Goal: Task Accomplishment & Management: Manage account settings

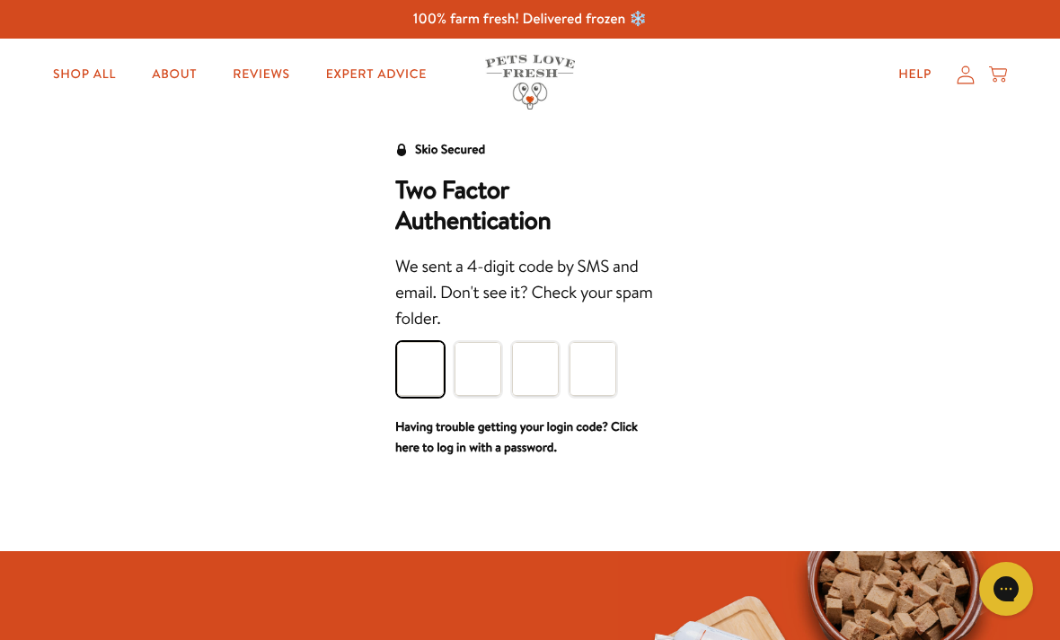
click at [424, 371] on input "Please enter your pin code" at bounding box center [420, 369] width 47 height 54
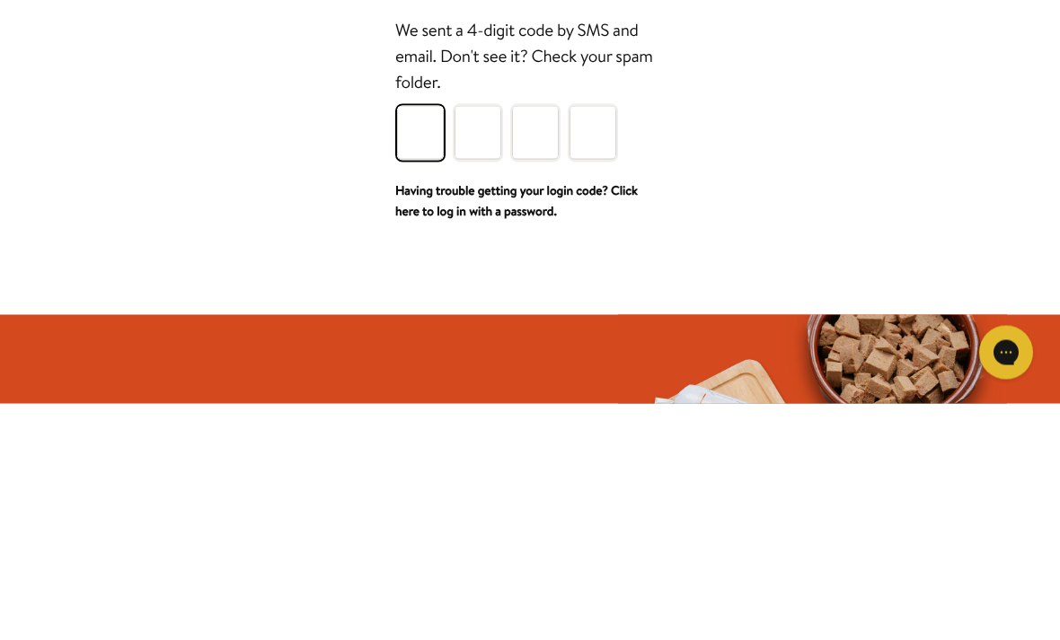
type input "7"
type input "9"
type input "8"
type input "9"
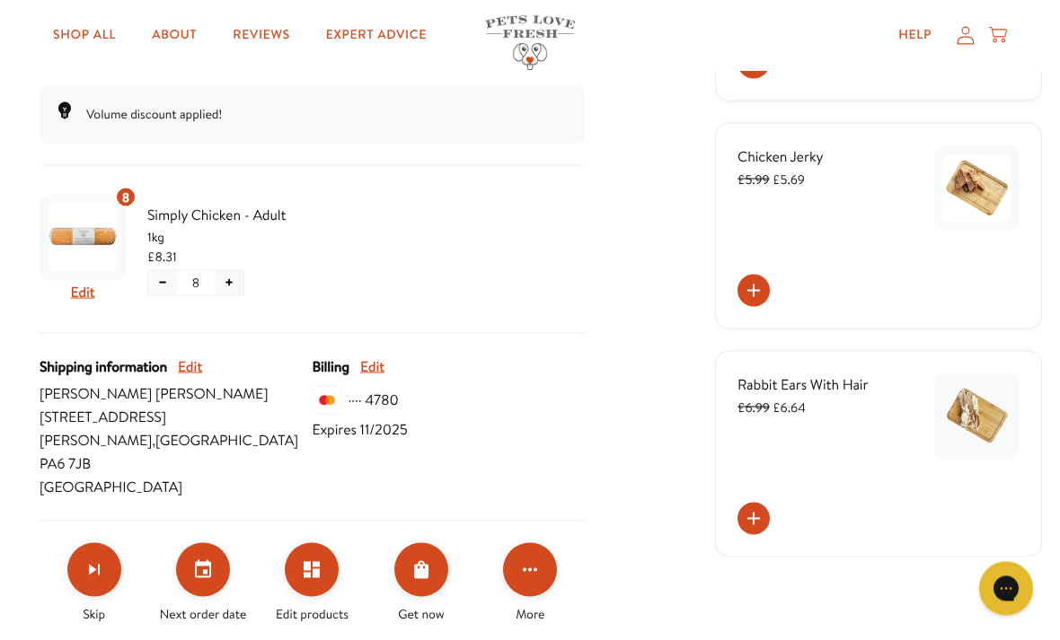
scroll to position [335, 0]
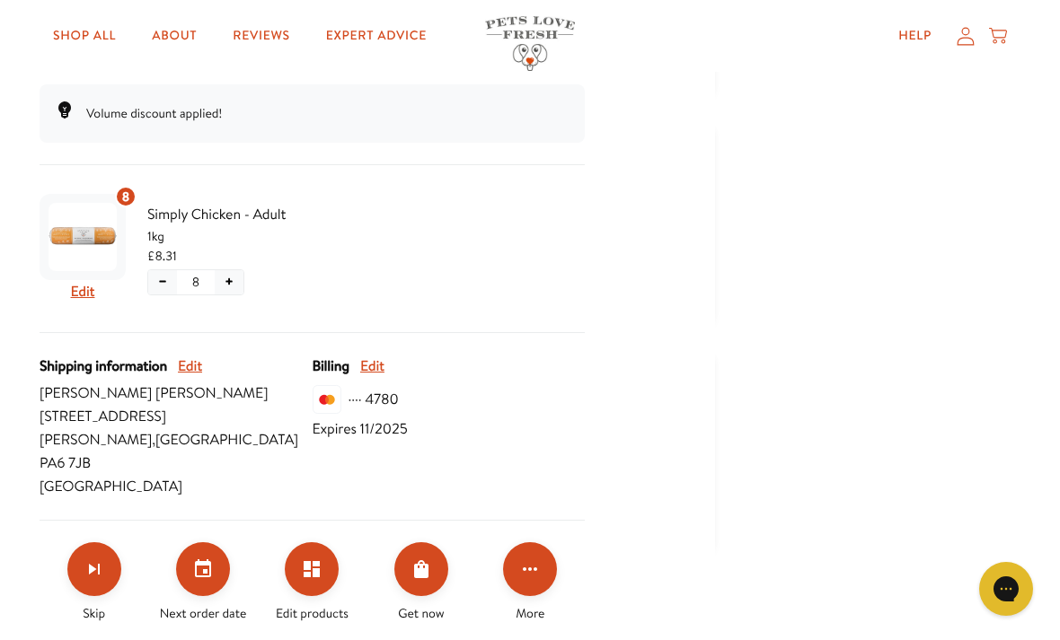
click at [305, 561] on icon "Edit products" at bounding box center [312, 569] width 16 height 16
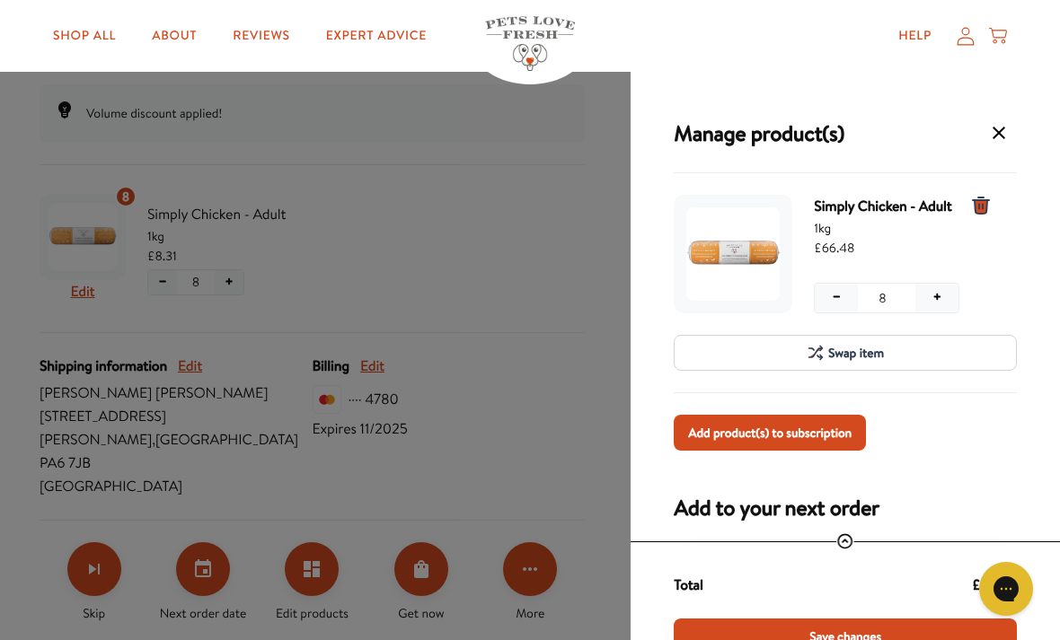
click at [839, 296] on button "−" at bounding box center [835, 298] width 43 height 29
click at [840, 292] on button "−" at bounding box center [835, 298] width 43 height 29
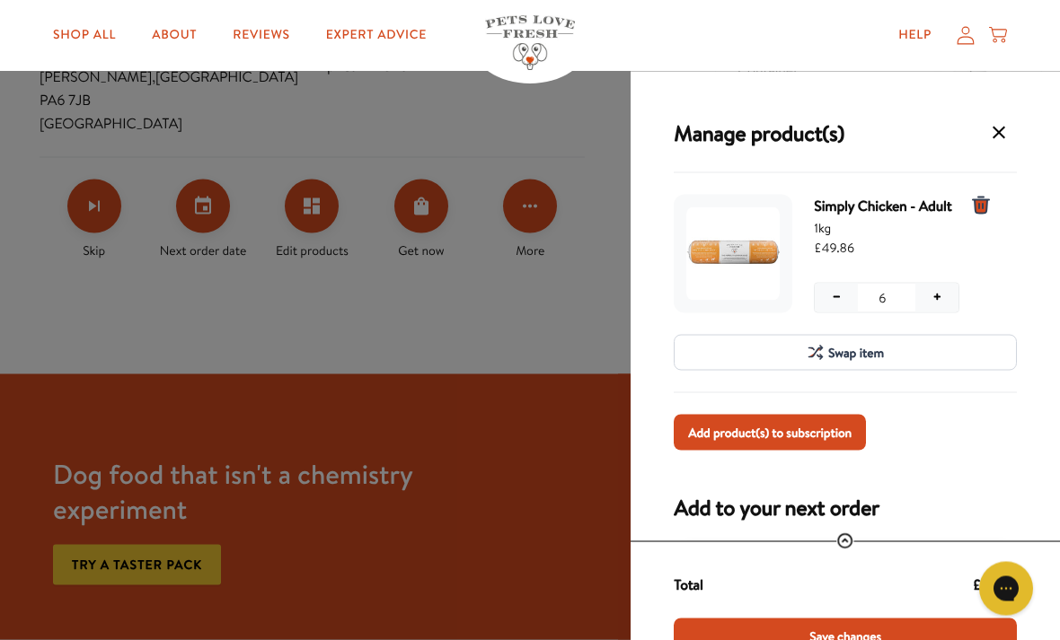
scroll to position [699, 0]
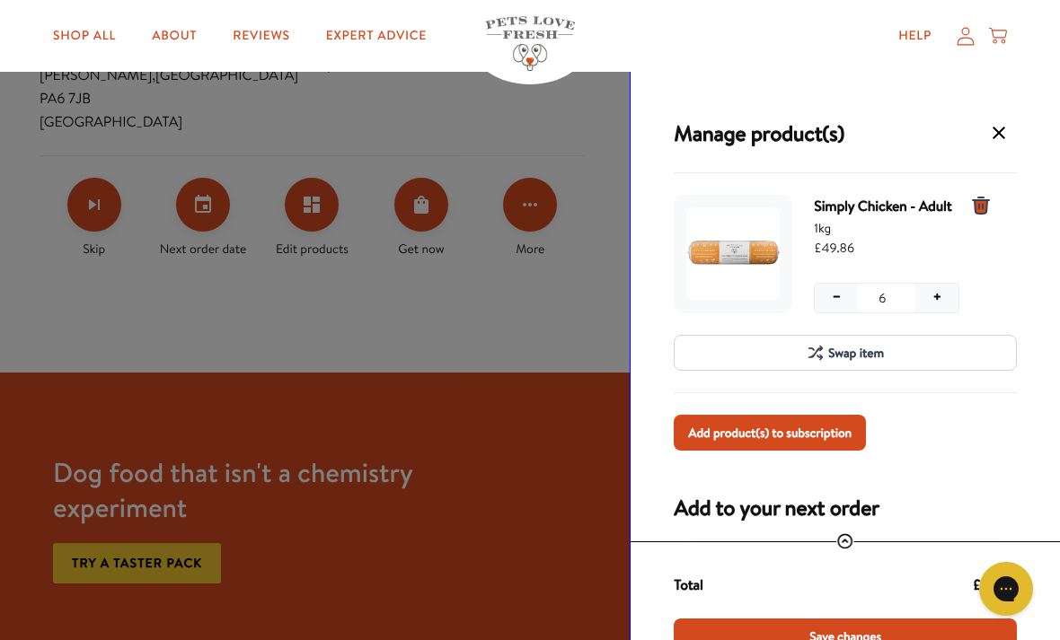
click at [833, 636] on span "Save changes" at bounding box center [845, 637] width 72 height 20
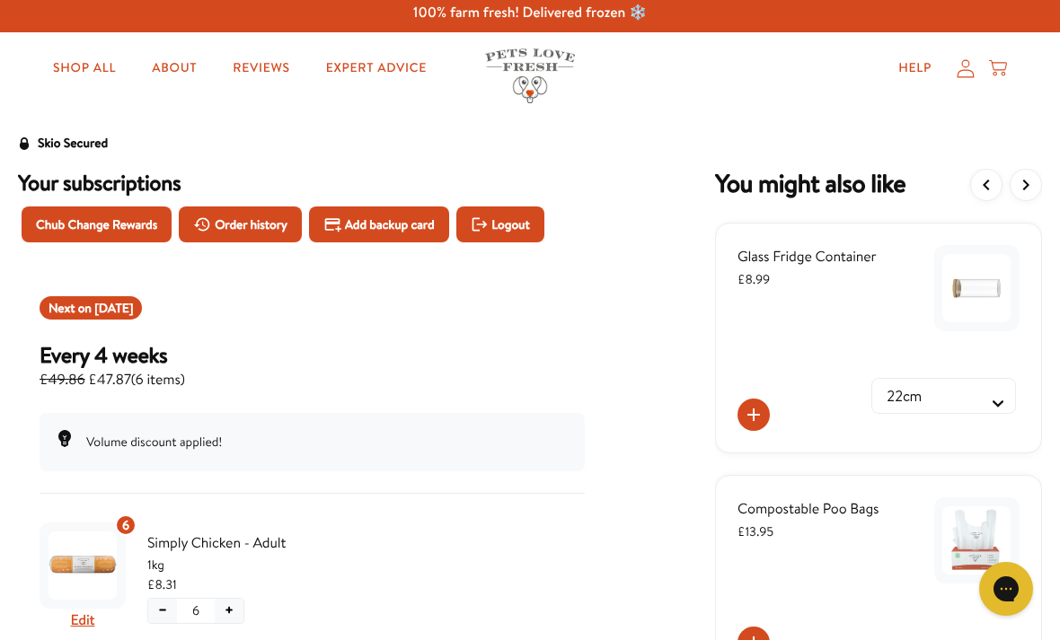
scroll to position [0, 0]
